Goal: Task Accomplishment & Management: Use online tool/utility

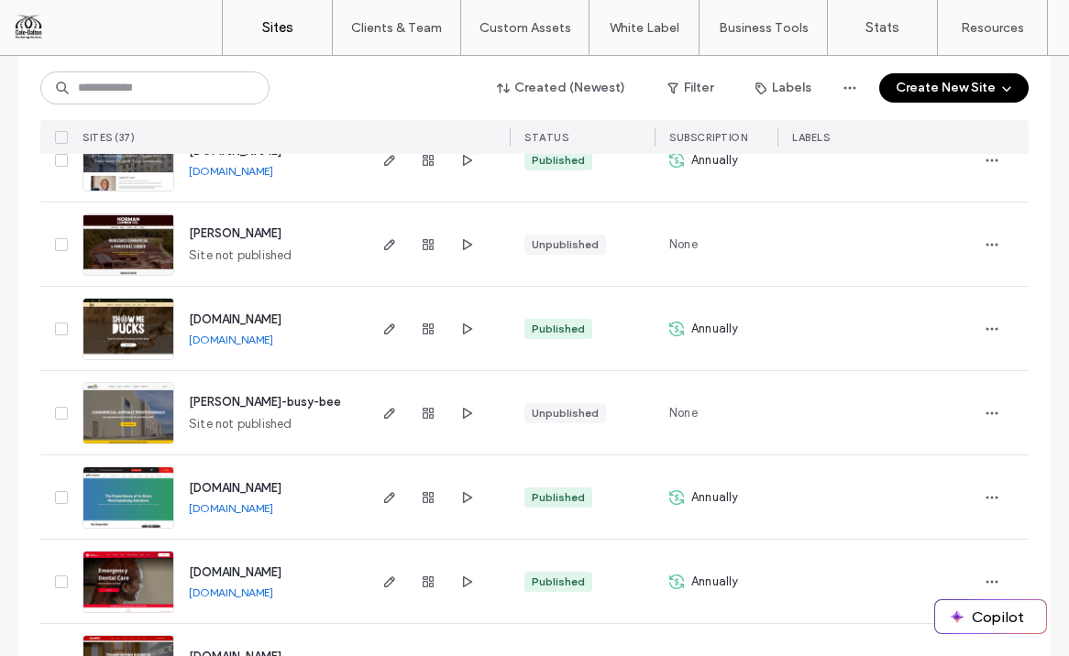
scroll to position [1555, 0]
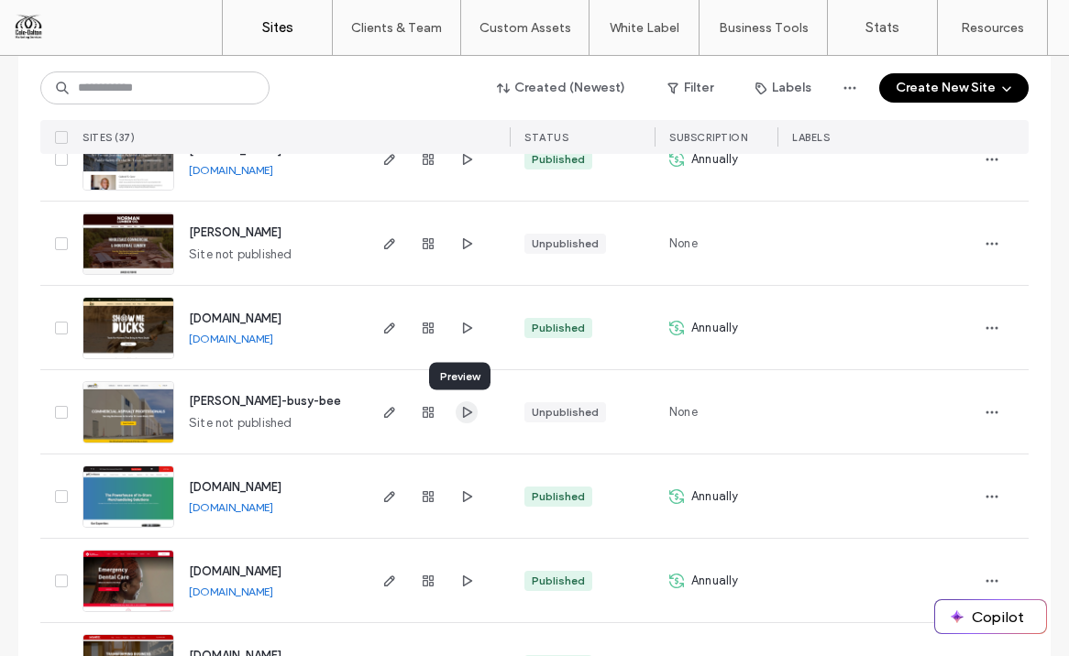
click at [459, 409] on icon "button" at bounding box center [466, 412] width 15 height 15
click at [382, 409] on icon "button" at bounding box center [389, 412] width 15 height 15
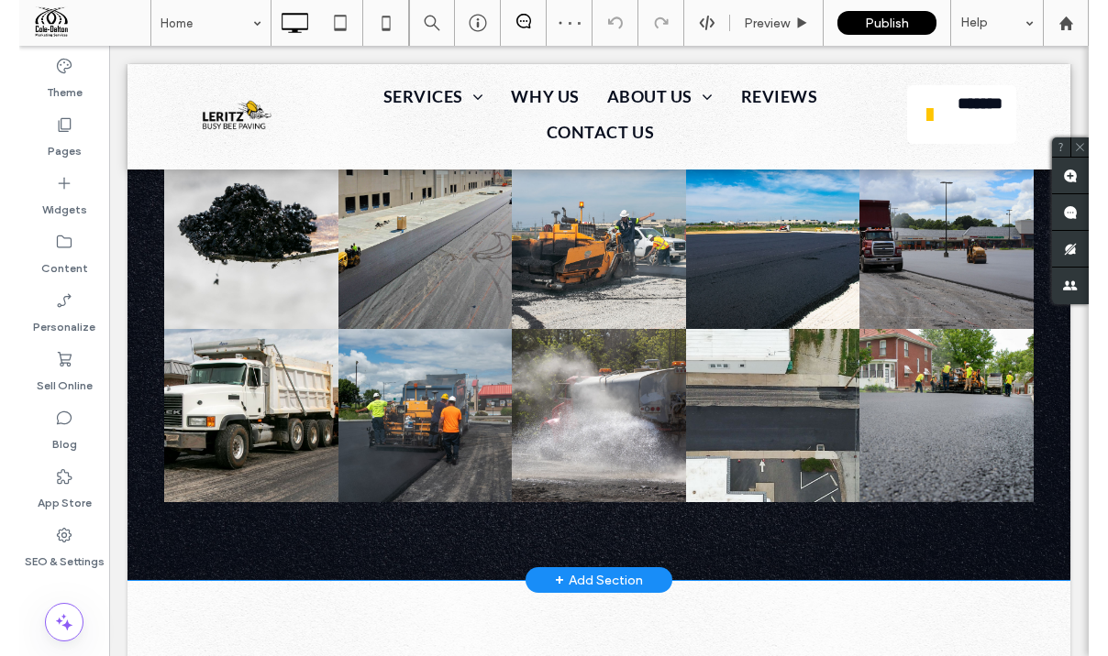
scroll to position [5767, 0]
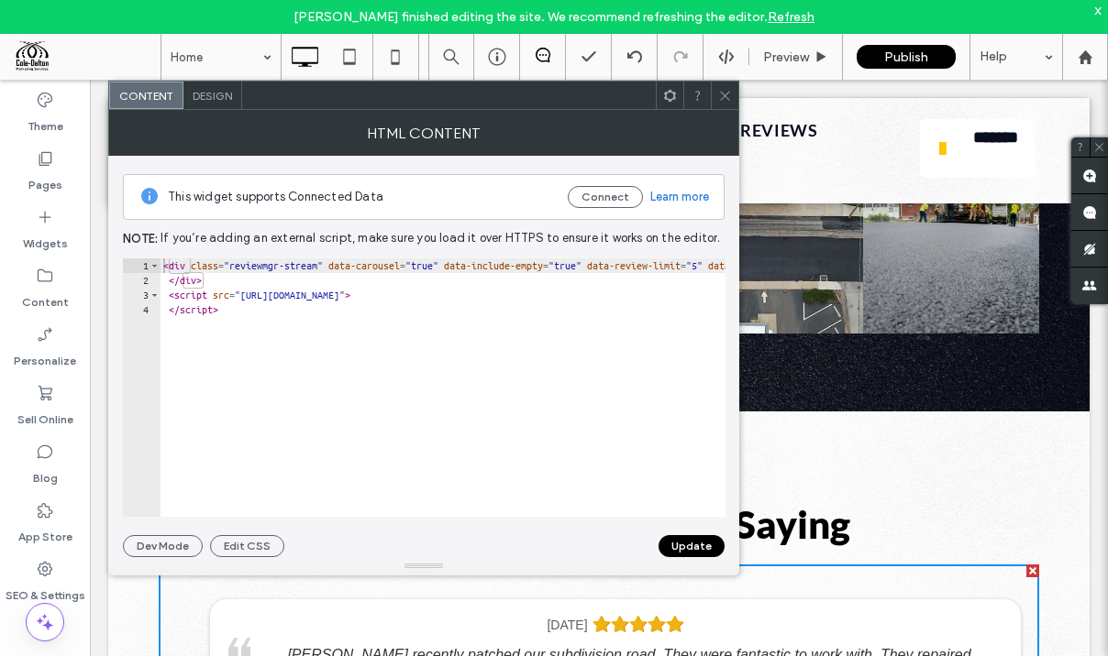
scroll to position [5723, 0]
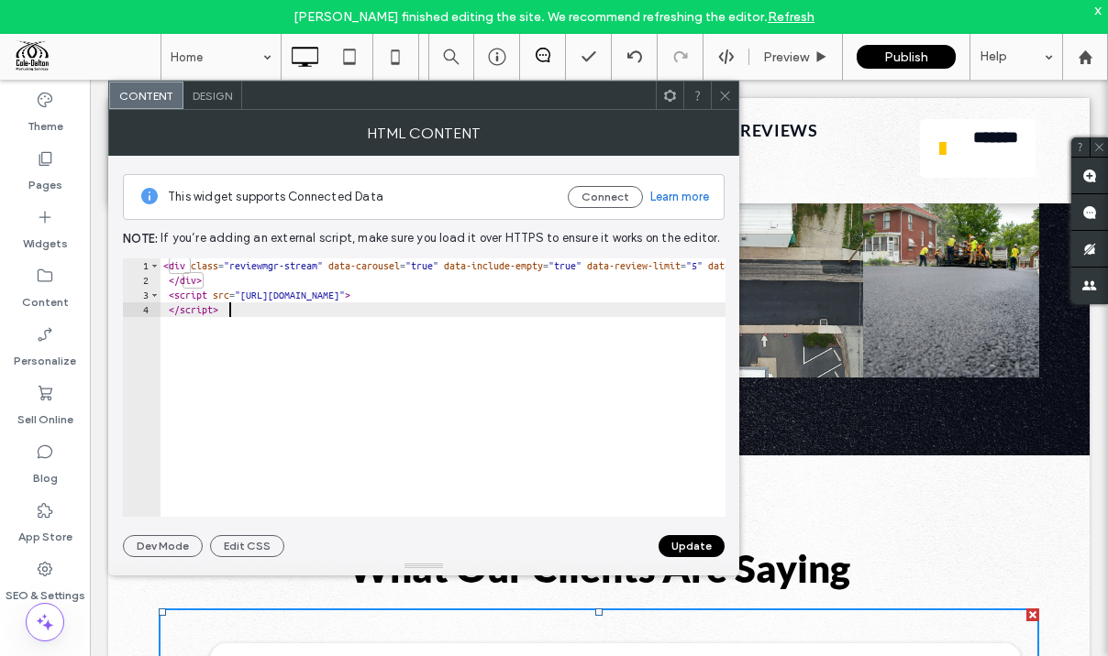
click at [582, 310] on div "< div class = "reviewmgr-stream" data-carousel = "true" data-include-empty = "t…" at bounding box center [659, 403] width 998 height 288
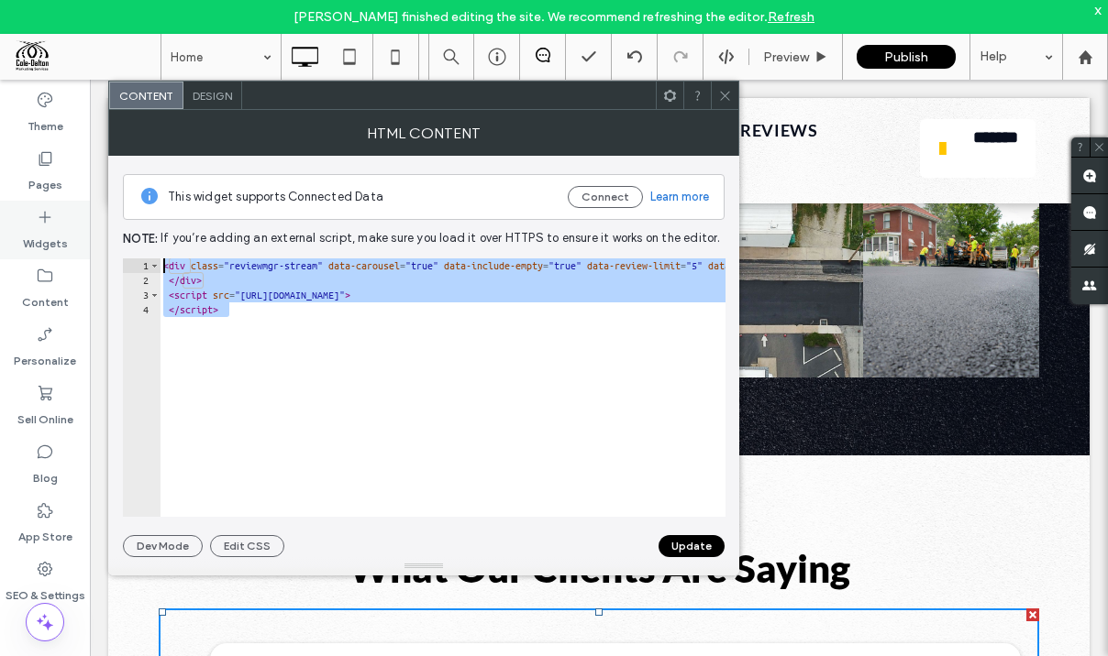
drag, startPoint x: 333, startPoint y: 347, endPoint x: 51, endPoint y: 234, distance: 303.2
click at [51, 234] on body "Robbie Alexander finished editing the site. We recommend refreshing the editor.…" at bounding box center [554, 328] width 1108 height 656
paste textarea "**********"
type textarea "**********"
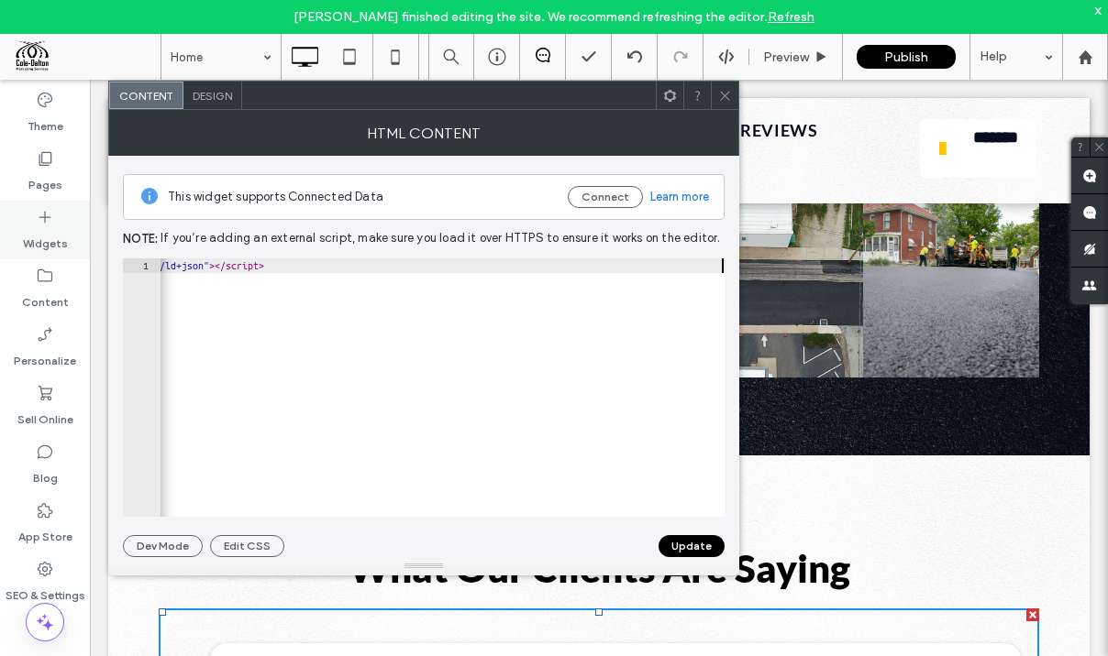
scroll to position [0, 867]
click at [692, 548] on button "Update" at bounding box center [691, 546] width 66 height 22
click at [727, 93] on use at bounding box center [724, 95] width 9 height 9
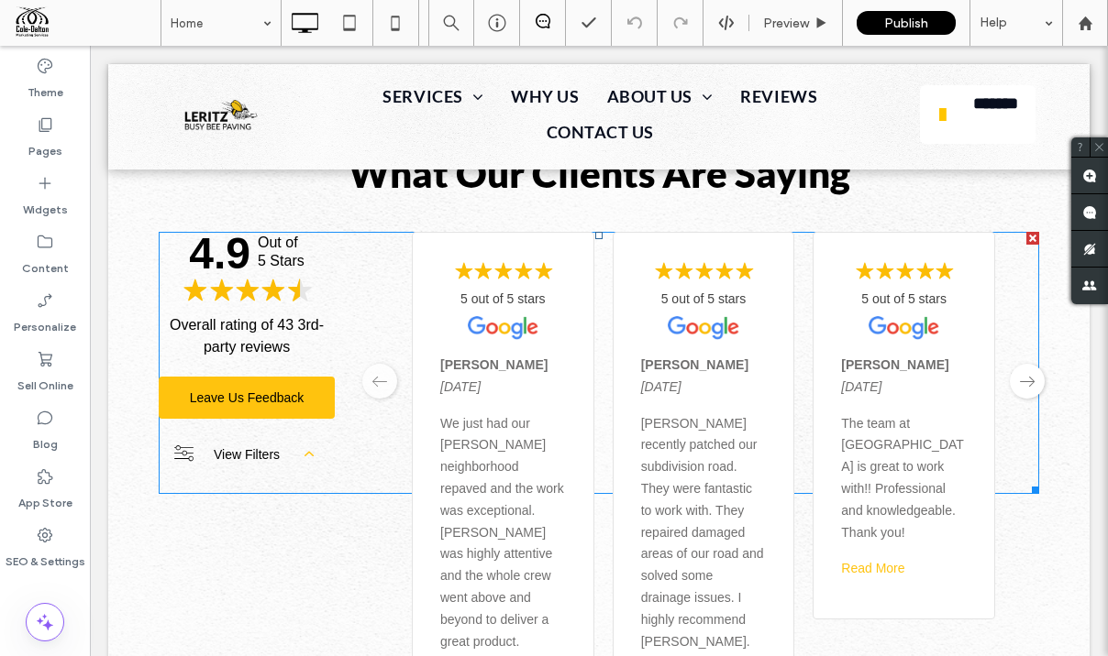
scroll to position [6094, 0]
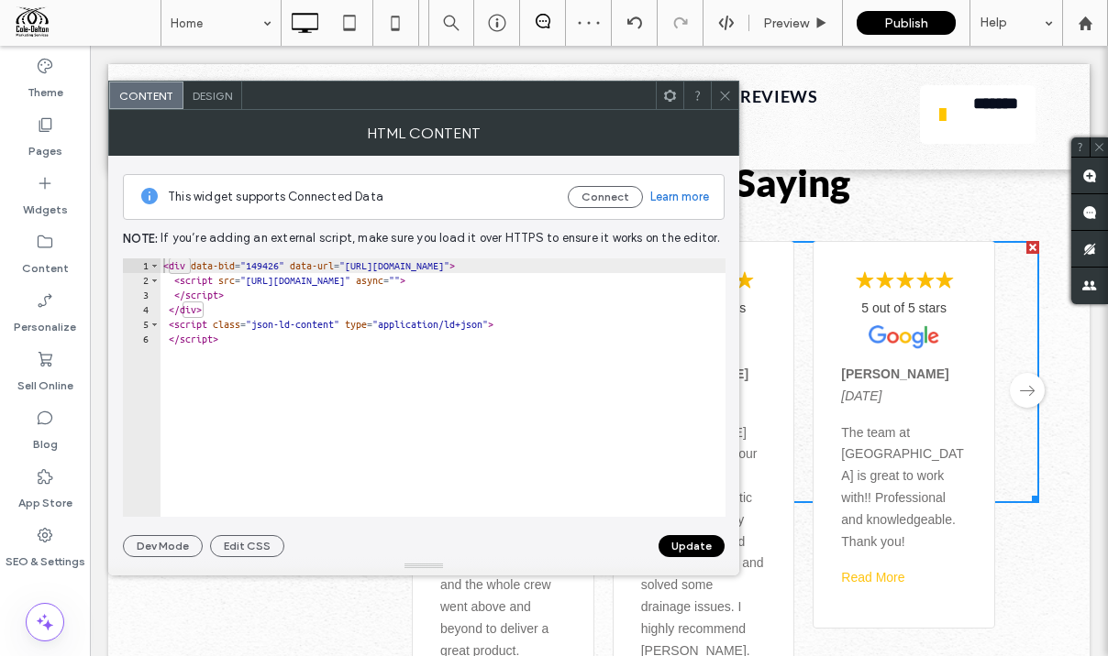
click at [722, 92] on icon at bounding box center [725, 96] width 14 height 14
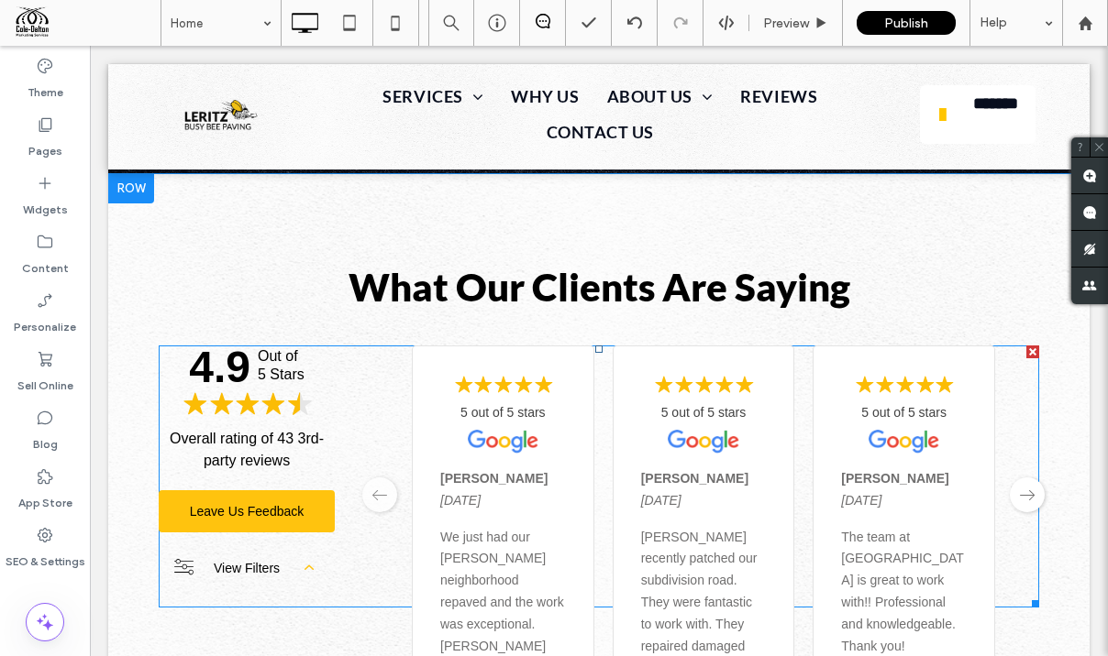
scroll to position [5954, 0]
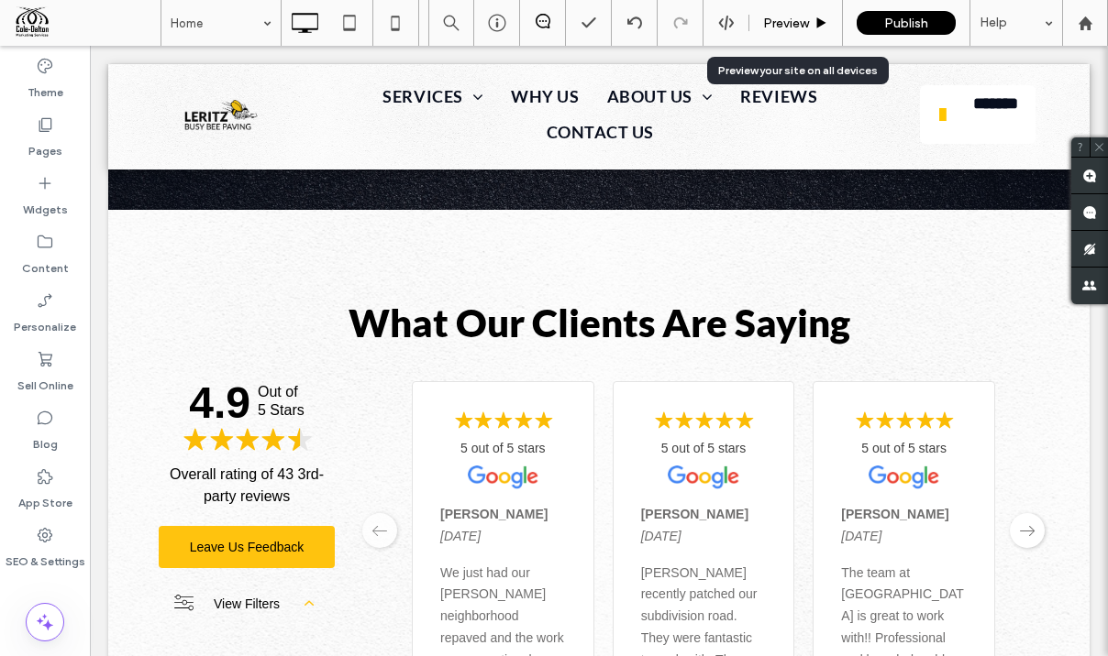
click at [775, 22] on span "Preview" at bounding box center [786, 24] width 46 height 16
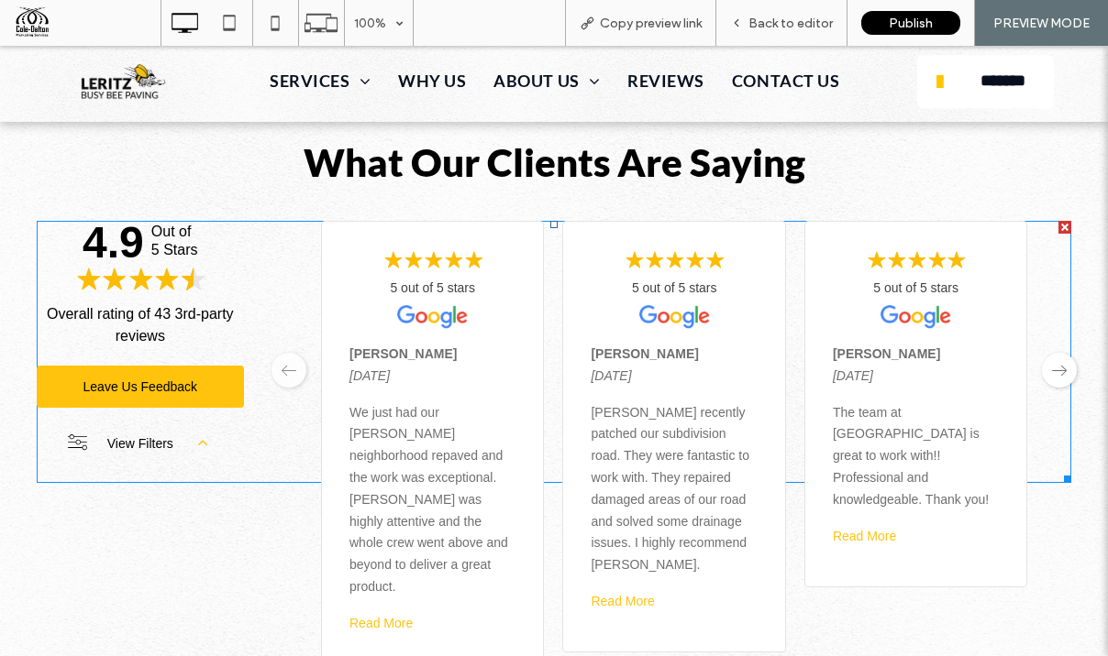
scroll to position [5636, 0]
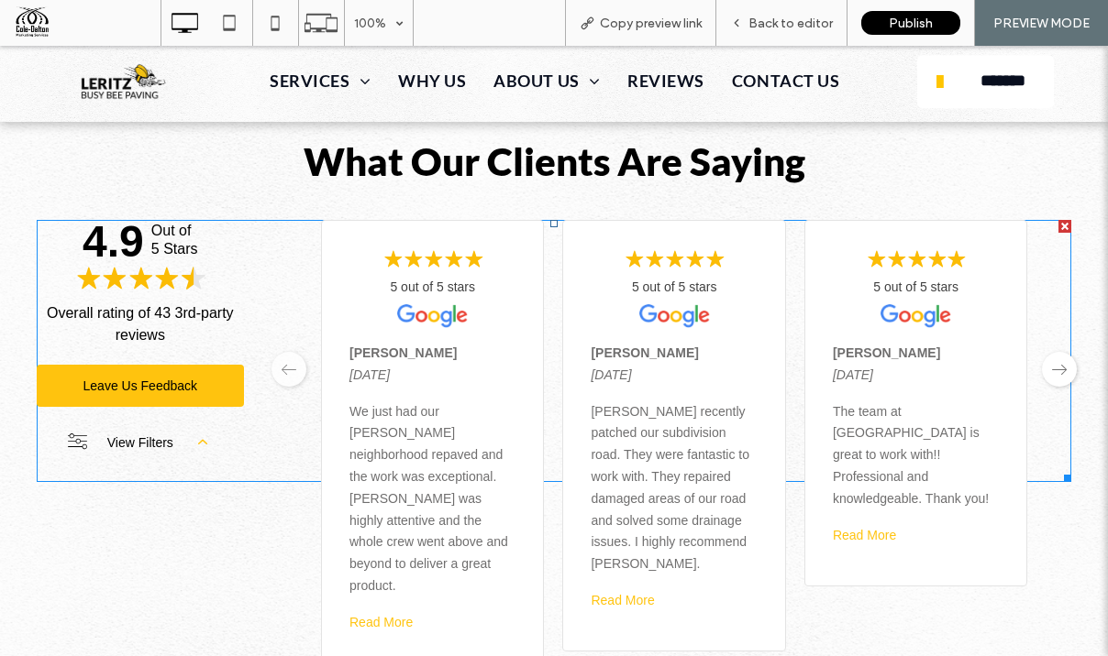
click at [1049, 331] on span at bounding box center [554, 351] width 1034 height 262
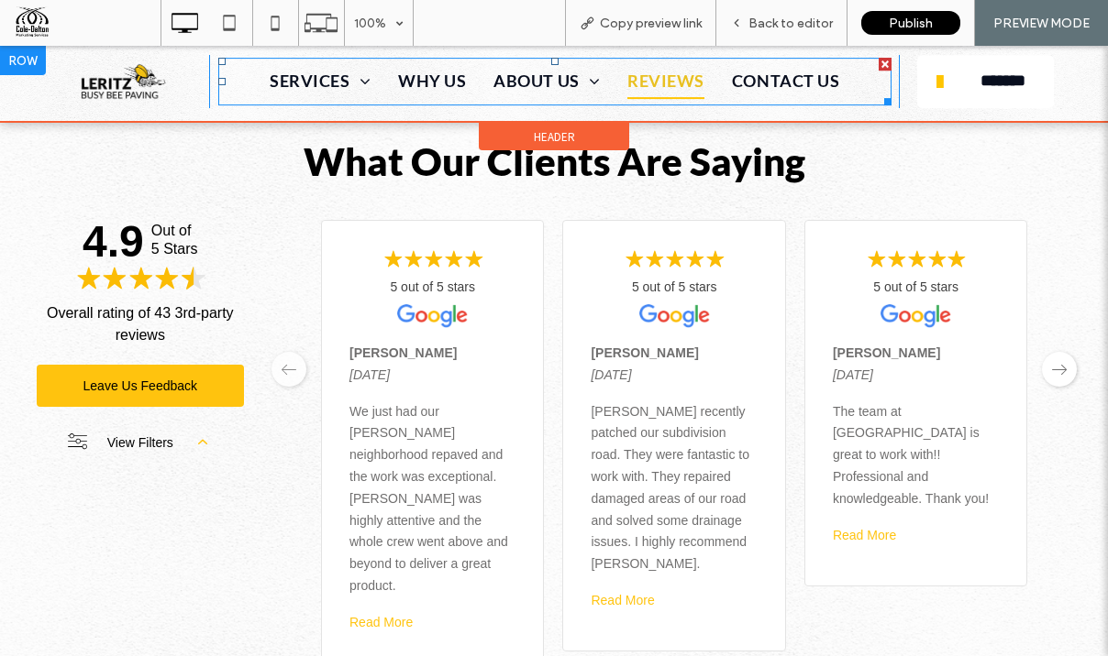
click at [670, 82] on span "Reviews" at bounding box center [665, 81] width 77 height 35
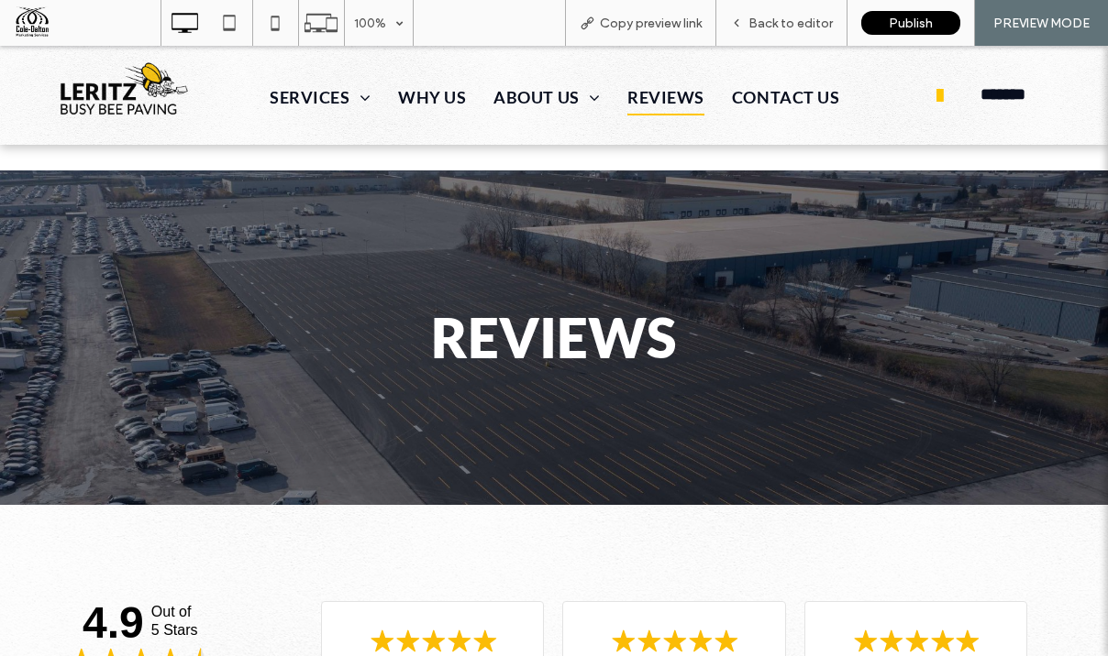
click at [151, 82] on img at bounding box center [123, 88] width 153 height 67
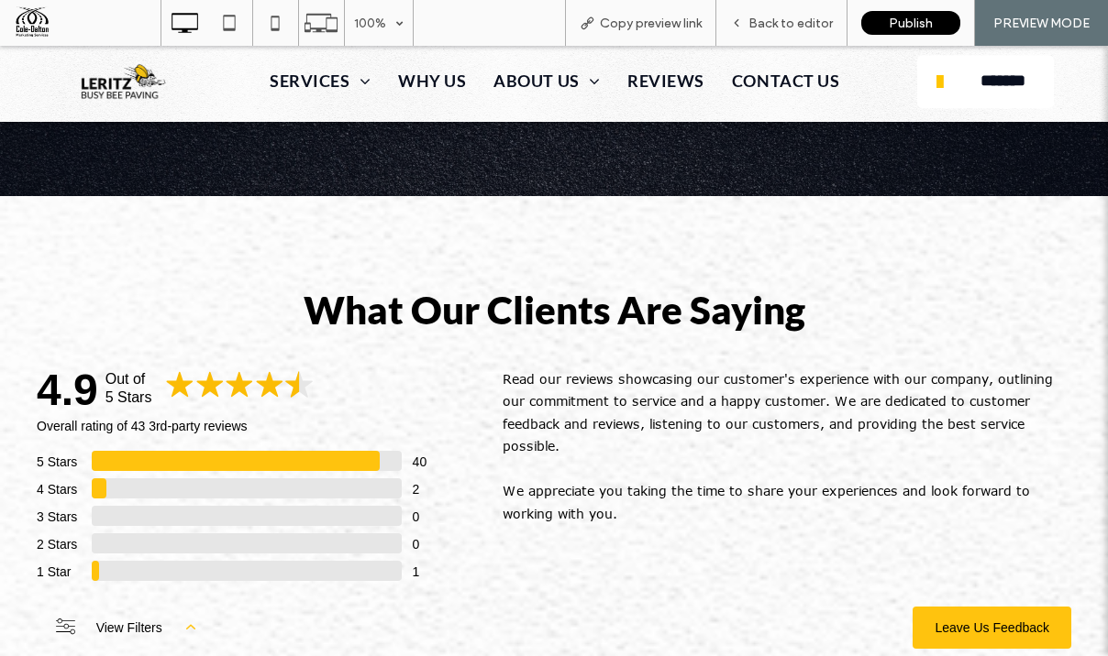
scroll to position [5455, 0]
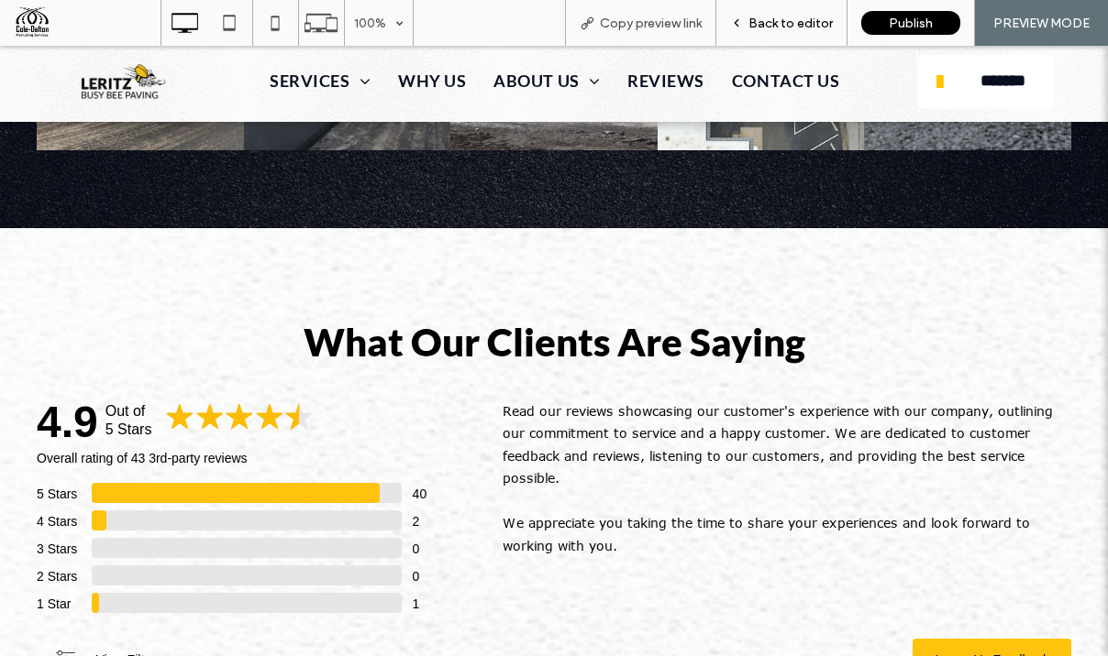
click at [800, 16] on span "Back to editor" at bounding box center [790, 24] width 84 height 16
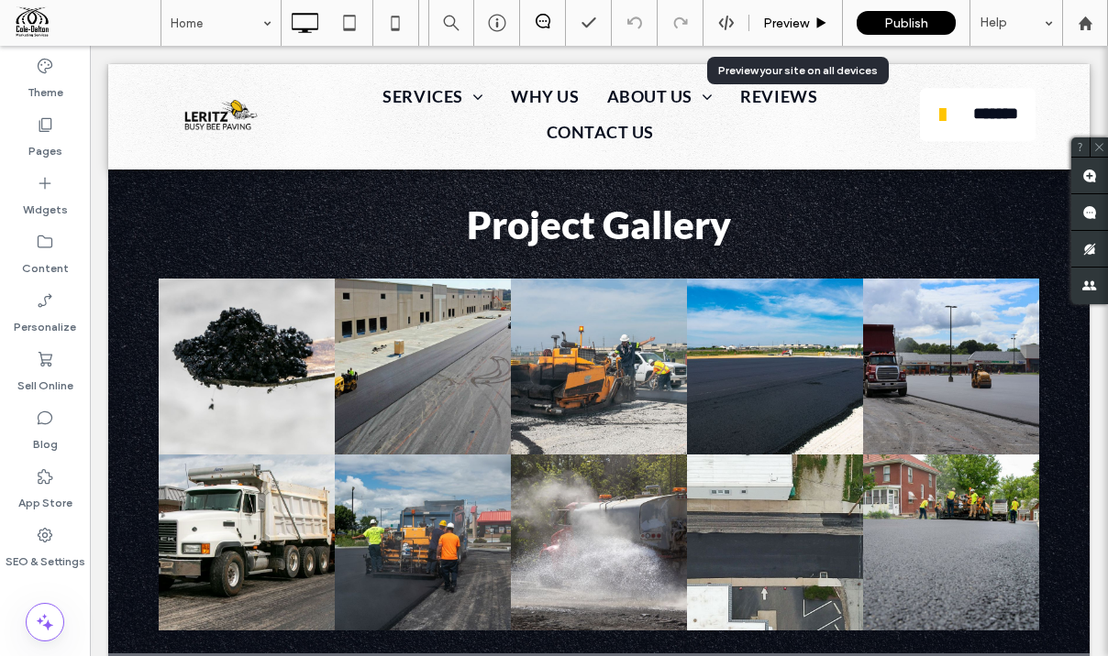
scroll to position [5776, 0]
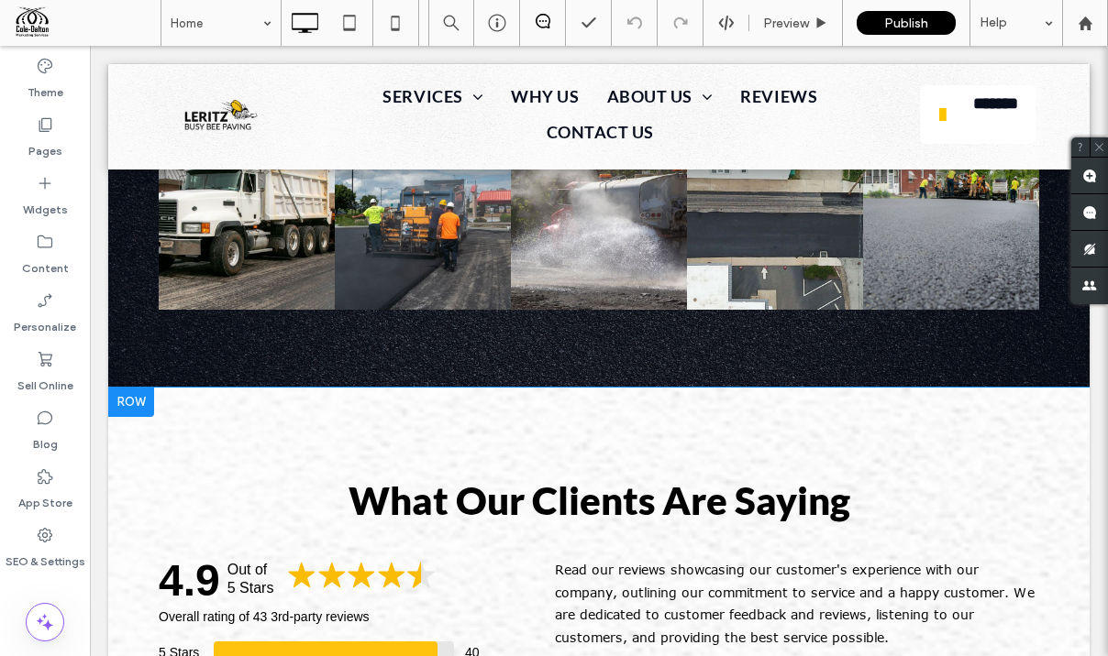
click at [127, 388] on div at bounding box center [131, 402] width 46 height 29
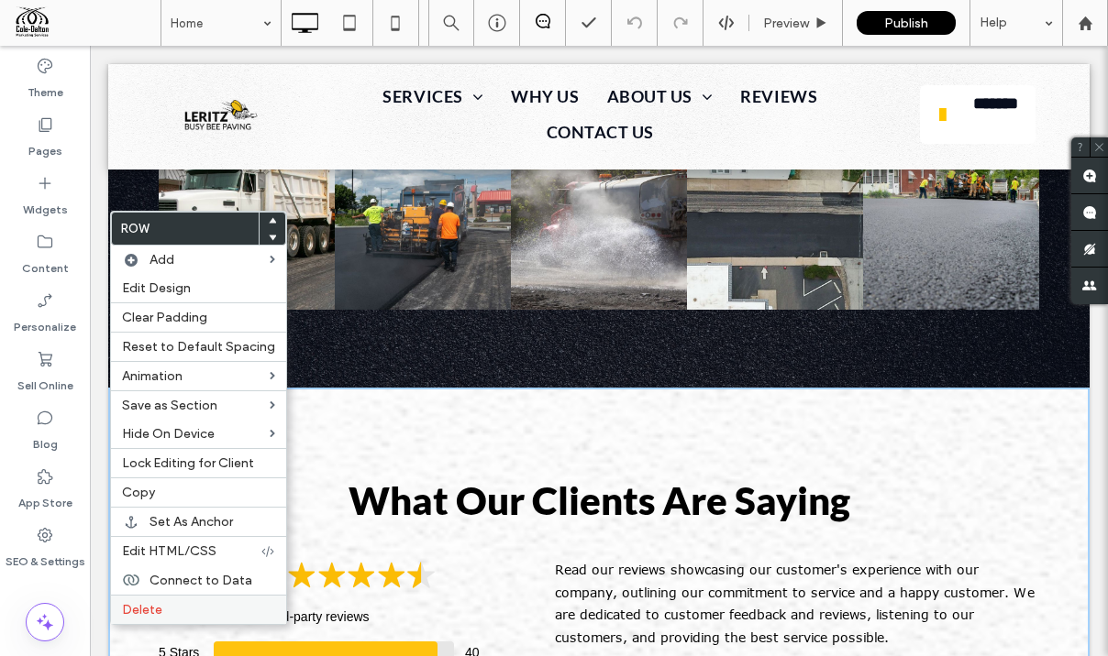
click at [150, 610] on span "Delete" at bounding box center [142, 610] width 40 height 16
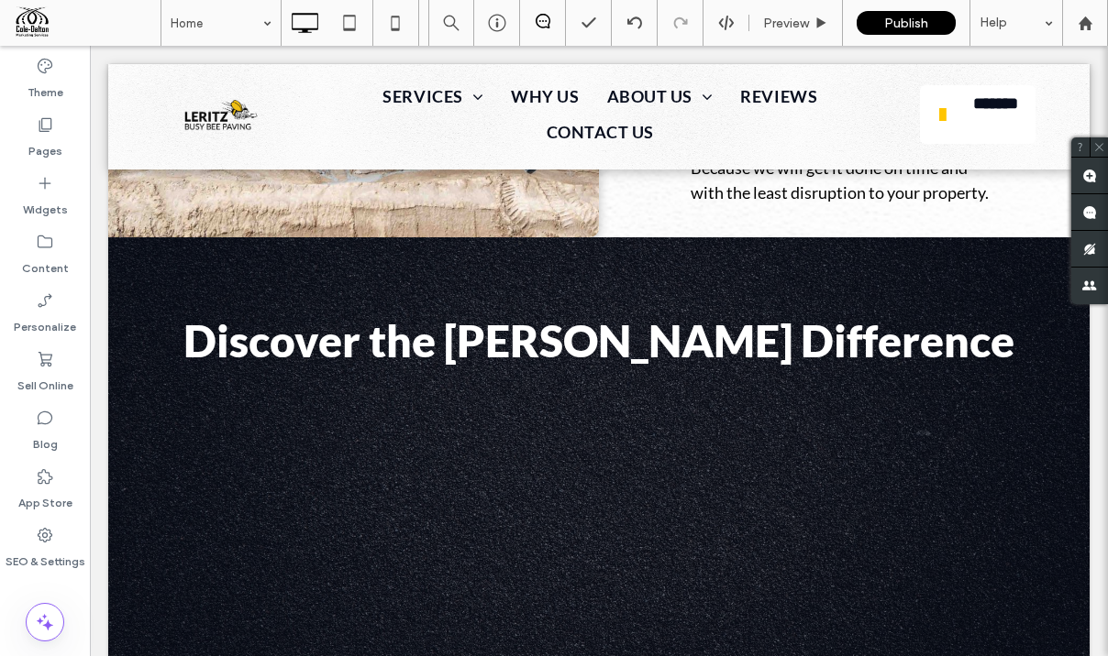
scroll to position [3177, 0]
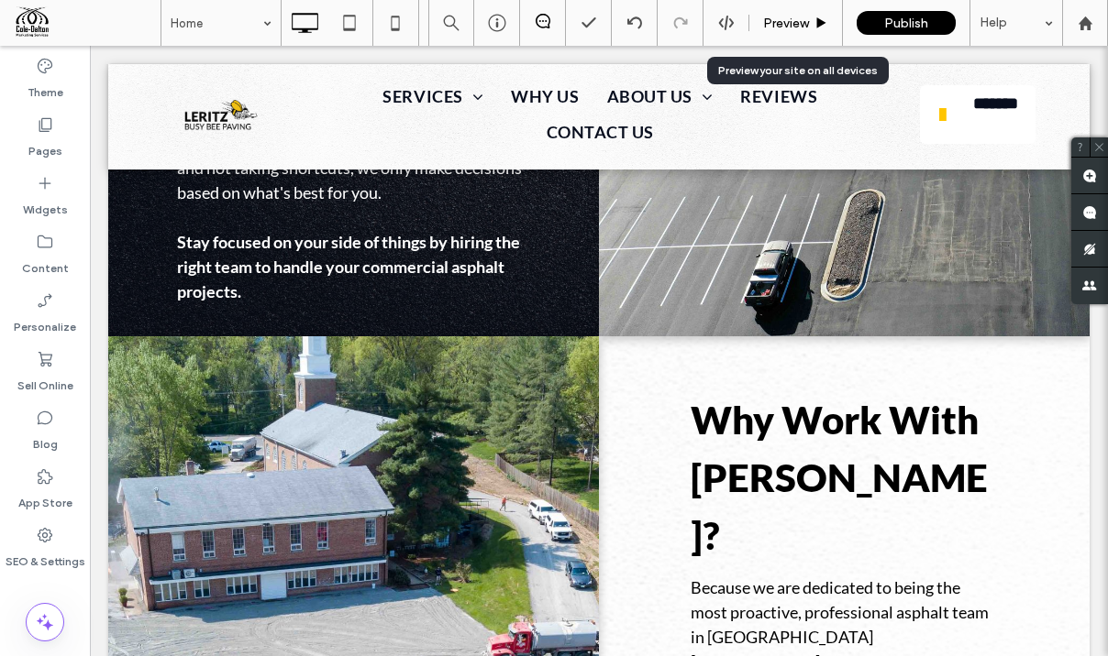
click at [799, 16] on span "Preview" at bounding box center [786, 24] width 46 height 16
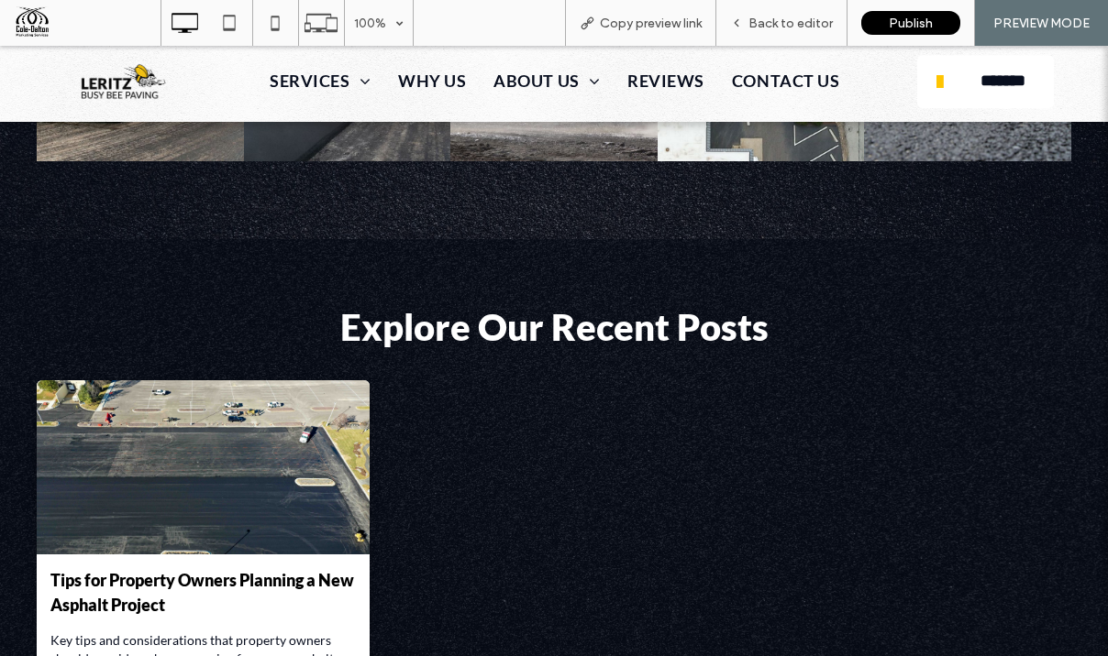
scroll to position [5274, 0]
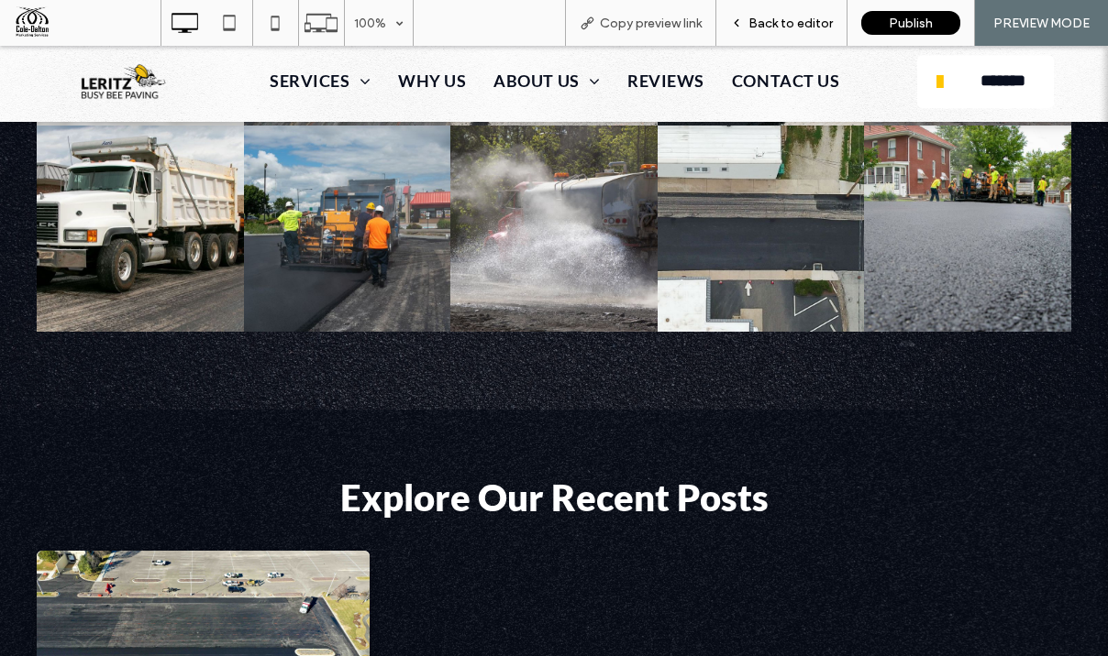
click at [786, 18] on span "Back to editor" at bounding box center [790, 24] width 84 height 16
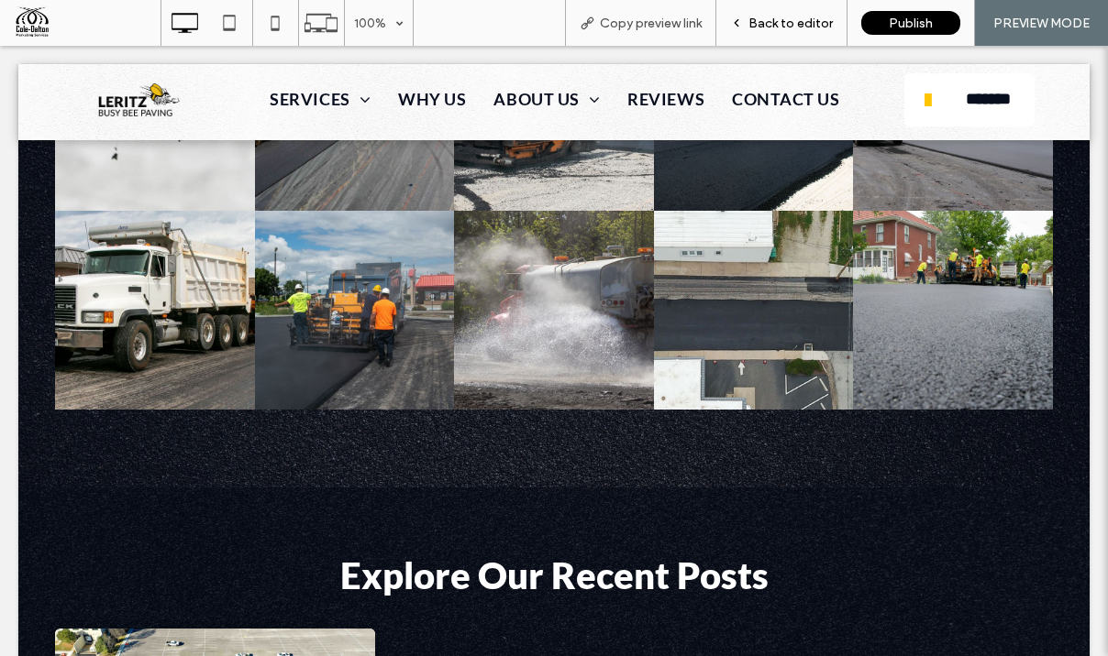
scroll to position [5595, 0]
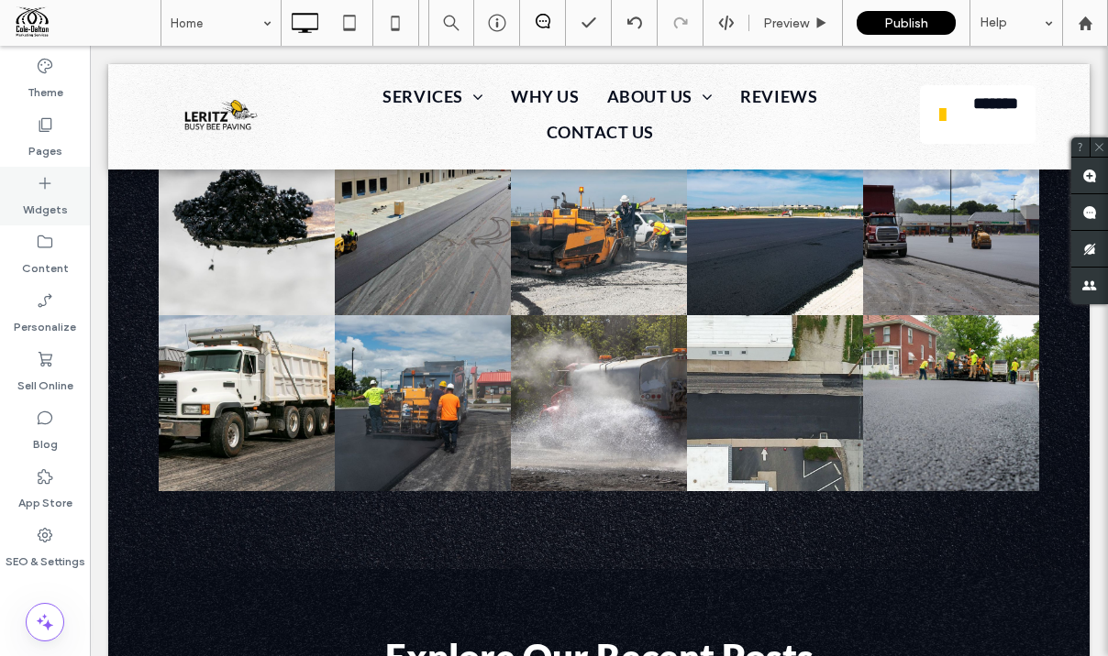
click at [50, 176] on icon at bounding box center [45, 183] width 18 height 18
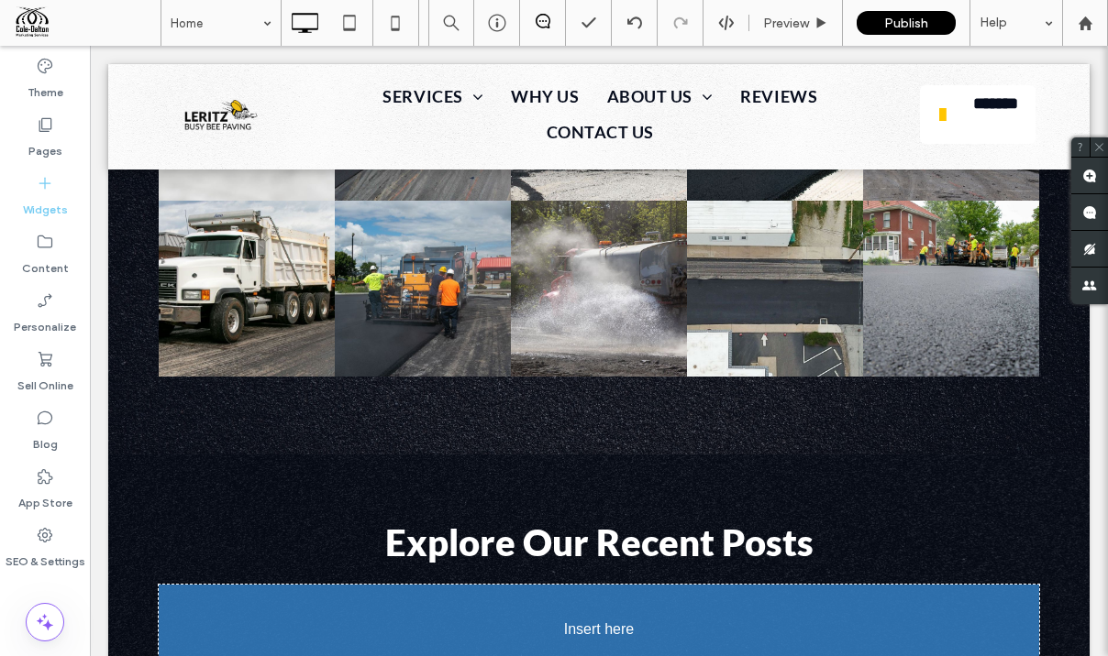
scroll to position [5737, 0]
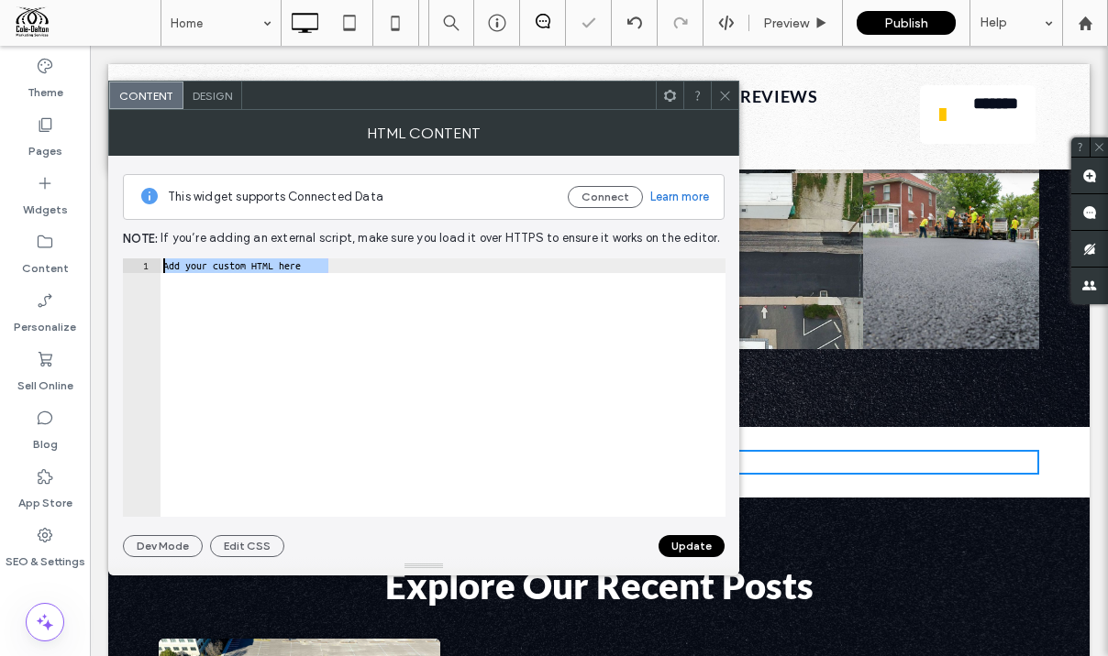
drag, startPoint x: 410, startPoint y: 270, endPoint x: 118, endPoint y: 259, distance: 291.8
click at [118, 259] on div "**********" at bounding box center [423, 357] width 631 height 402
paste textarea "**********"
type textarea "**********"
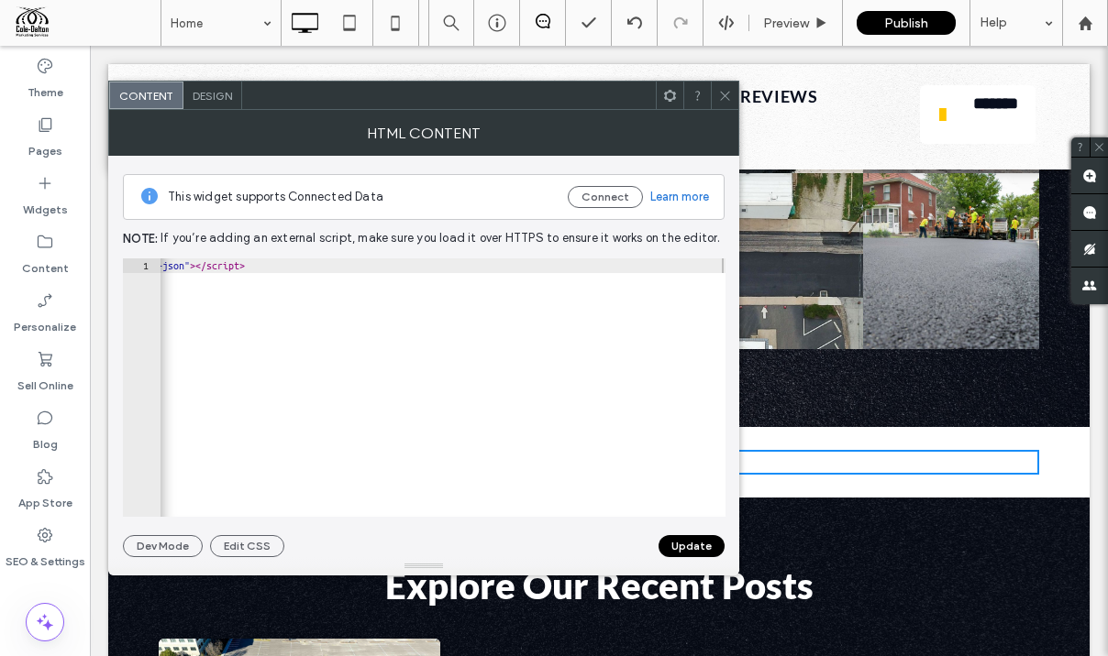
click at [698, 534] on div "**********" at bounding box center [423, 357] width 601 height 402
click at [697, 544] on button "Update" at bounding box center [691, 546] width 66 height 22
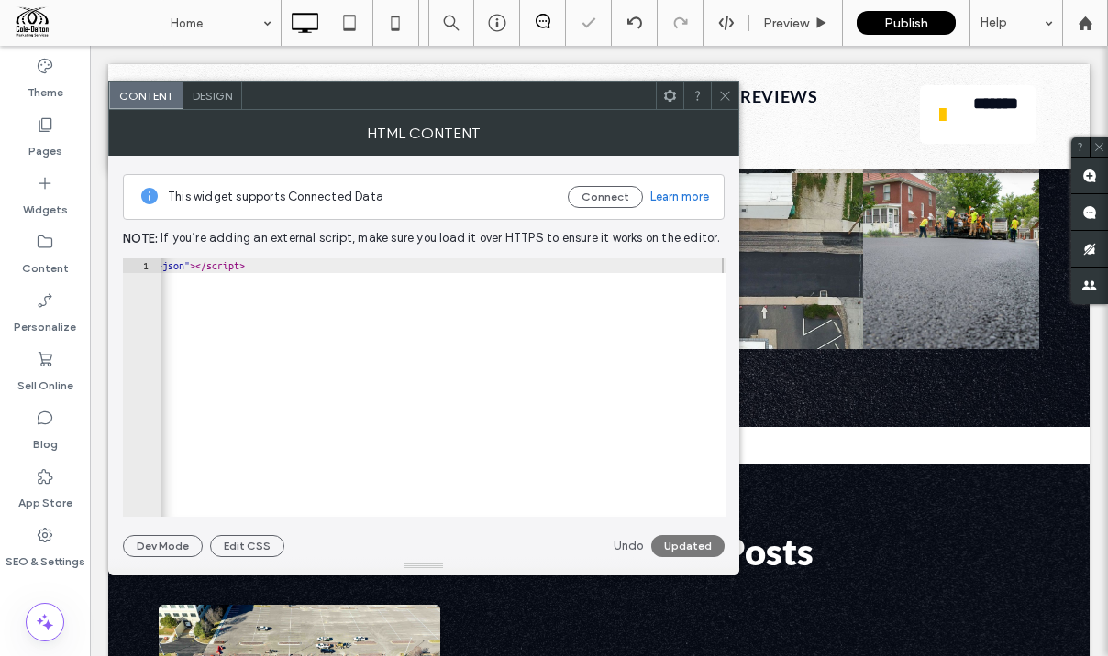
click at [723, 94] on icon at bounding box center [725, 96] width 14 height 14
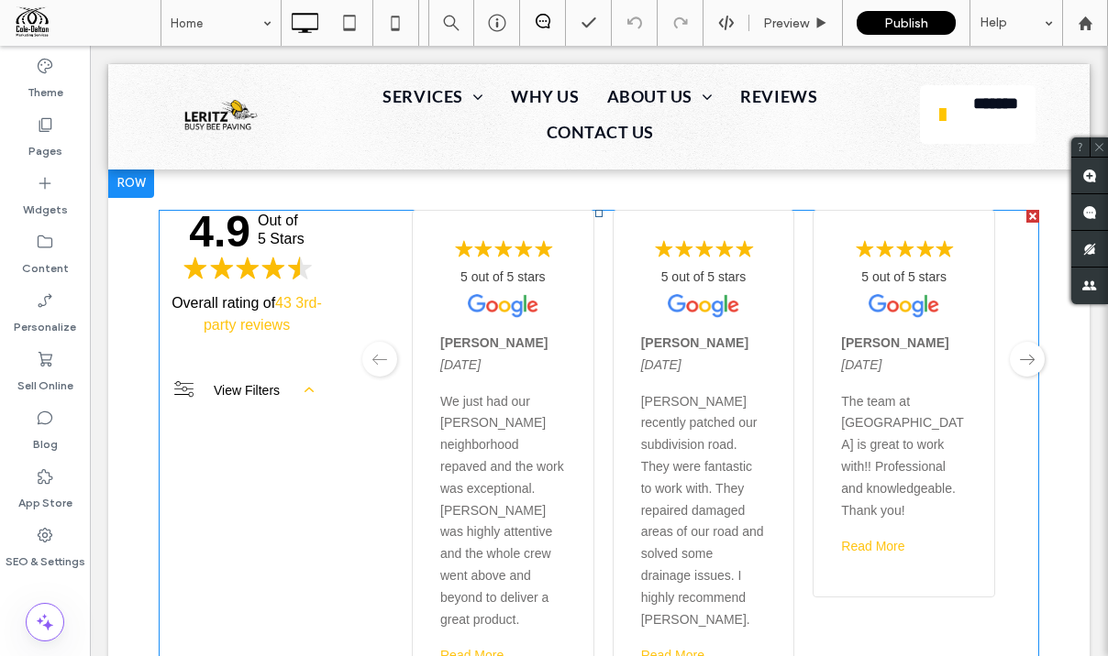
scroll to position [6028, 0]
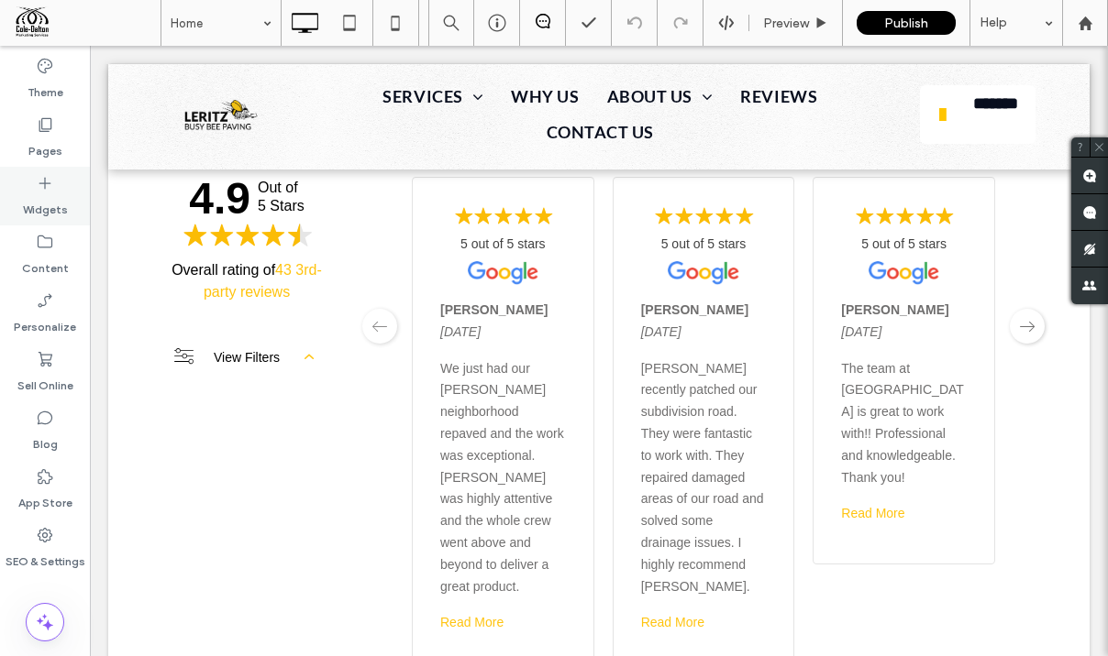
click at [46, 182] on icon at bounding box center [45, 183] width 18 height 18
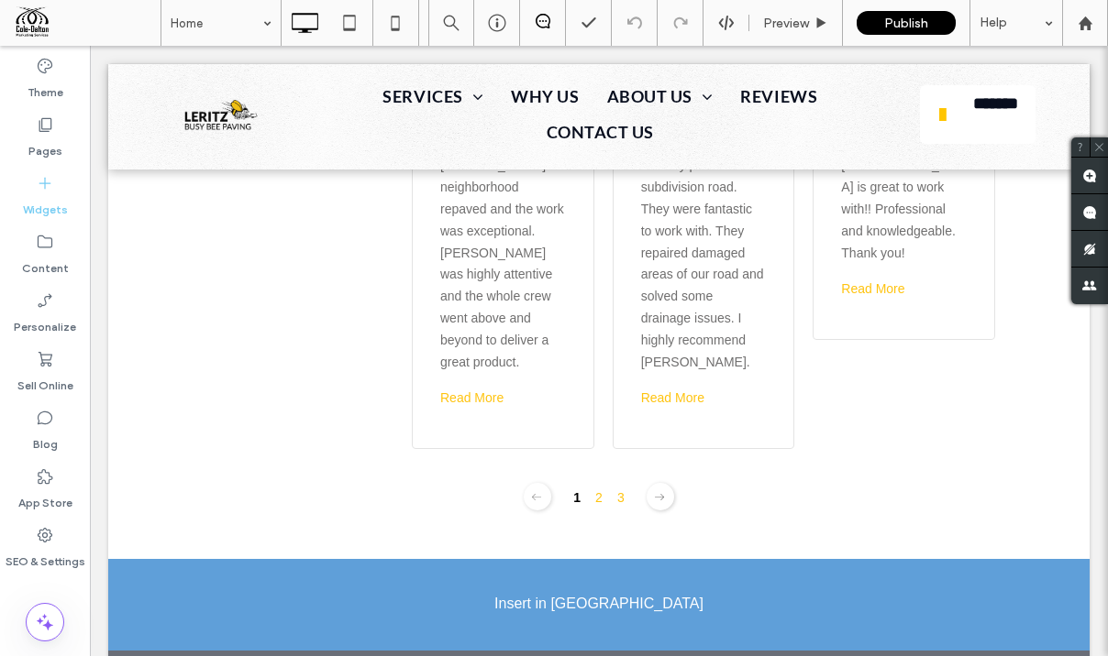
scroll to position [6271, 0]
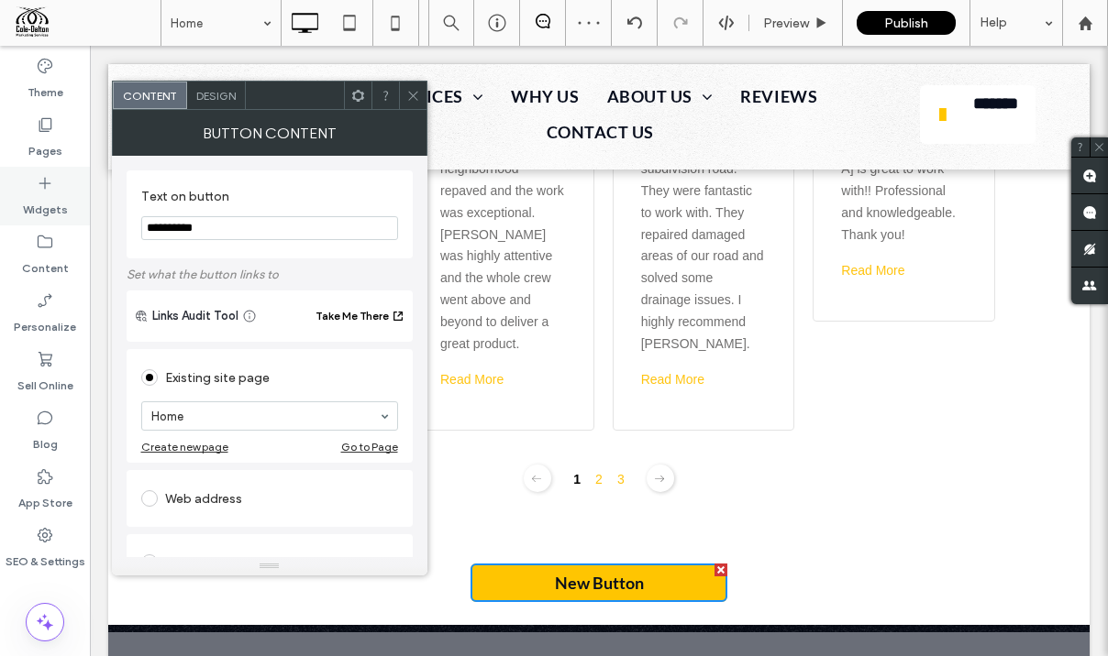
drag, startPoint x: 237, startPoint y: 225, endPoint x: 61, endPoint y: 206, distance: 177.0
click at [61, 206] on body ".wqwq-1{fill:#231f20;} .cls-1q, .cls-2q { fill-rule: evenodd; } .cls-2q { fill:…" at bounding box center [554, 328] width 1108 height 656
type input "**********"
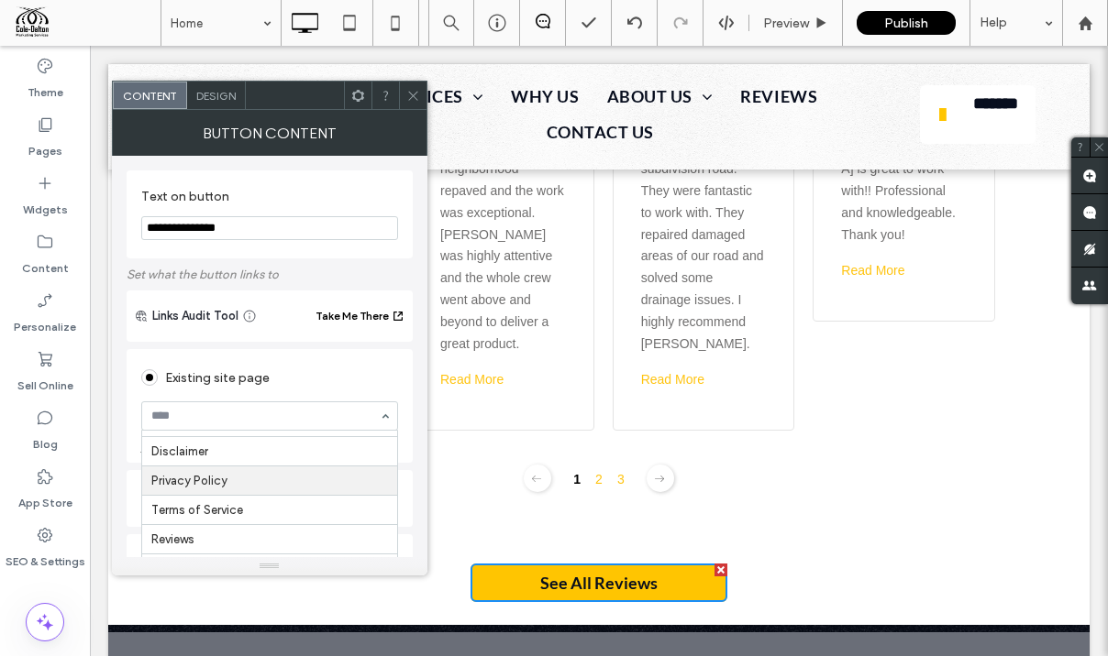
scroll to position [483, 0]
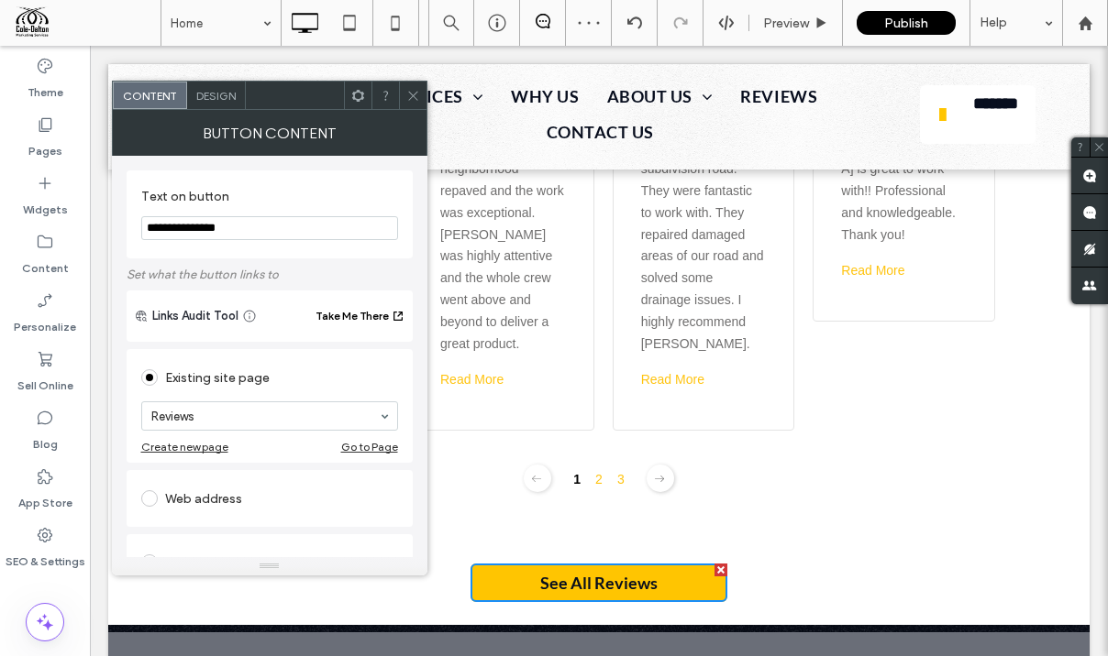
click at [408, 90] on icon at bounding box center [413, 96] width 14 height 14
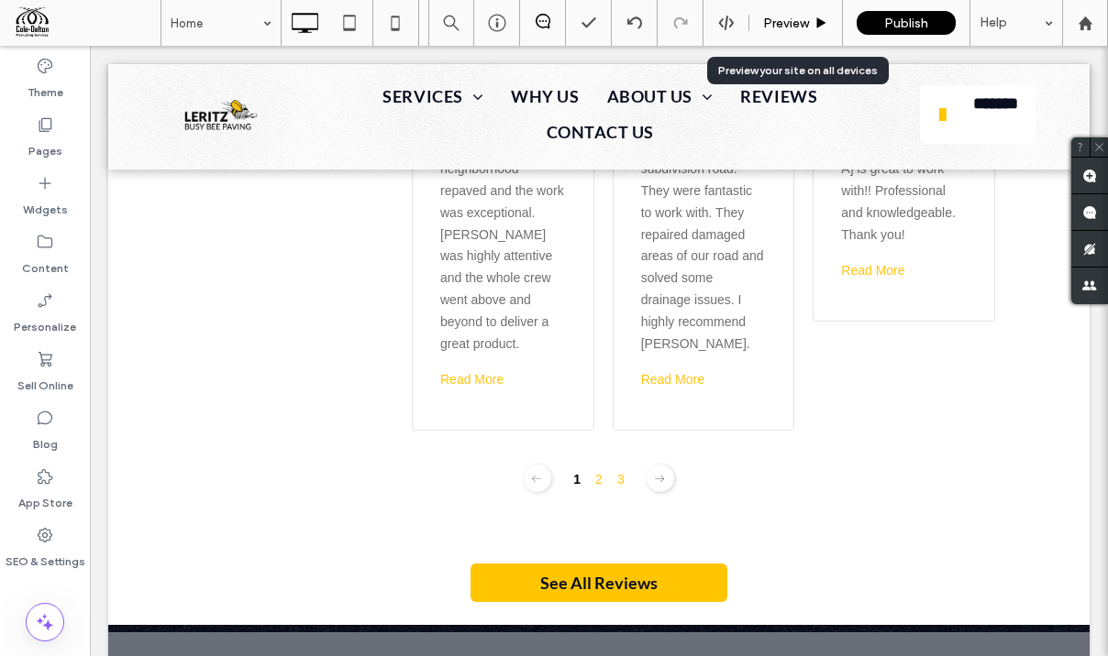
click at [776, 12] on div "Preview" at bounding box center [796, 23] width 94 height 46
click at [790, 24] on span "Preview" at bounding box center [786, 24] width 46 height 16
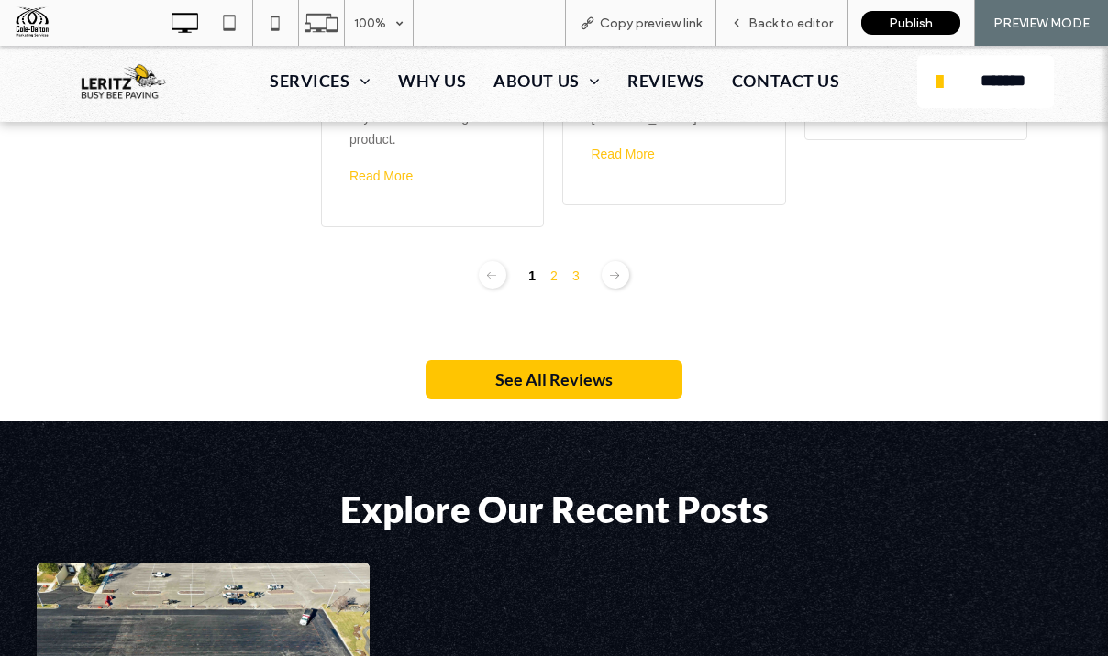
scroll to position [5864, 0]
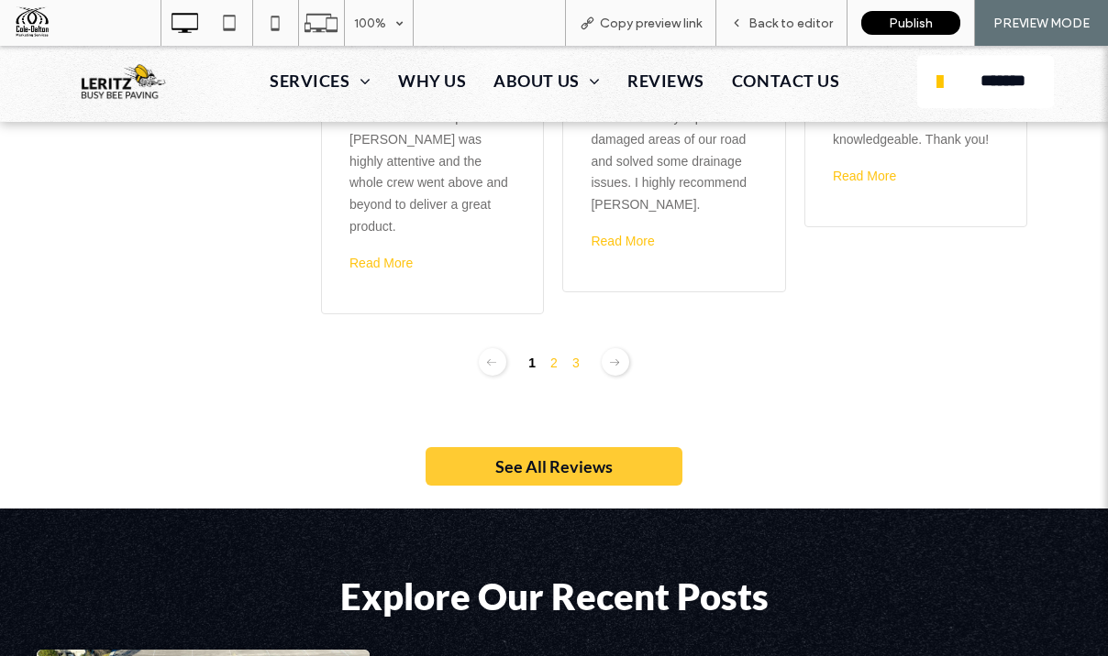
click at [568, 457] on span "See All Reviews" at bounding box center [553, 467] width 117 height 20
